Goal: Download file/media

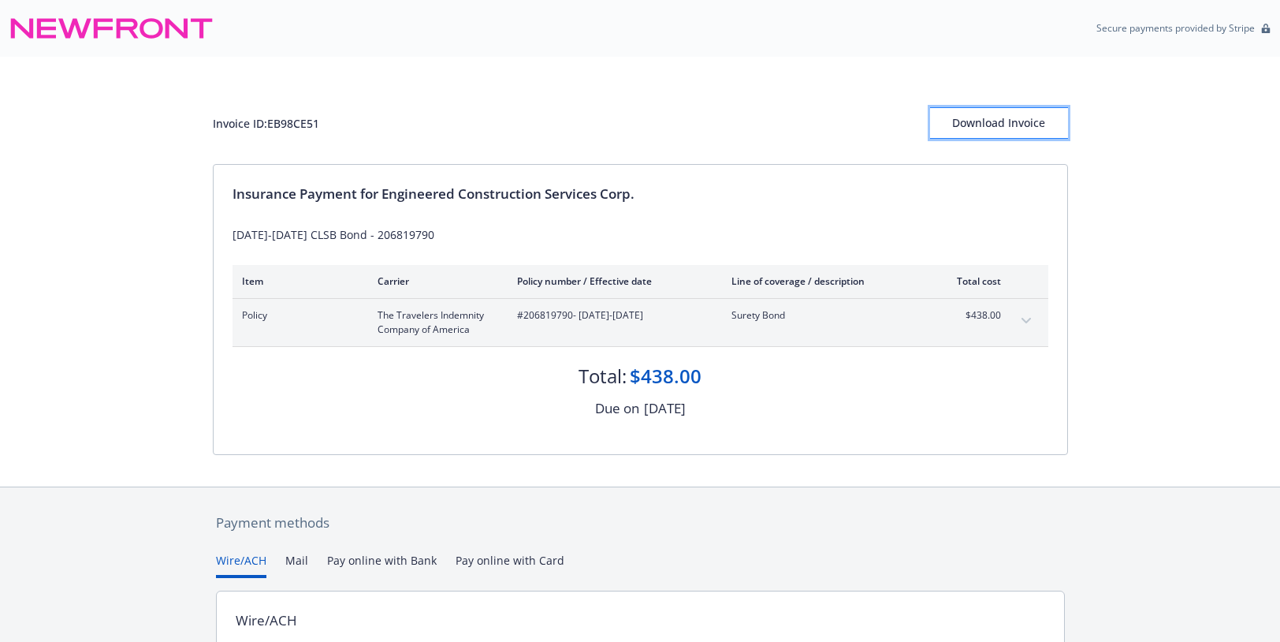
click at [999, 120] on div "Download Invoice" at bounding box center [999, 123] width 138 height 30
